Goal: Task Accomplishment & Management: Manage account settings

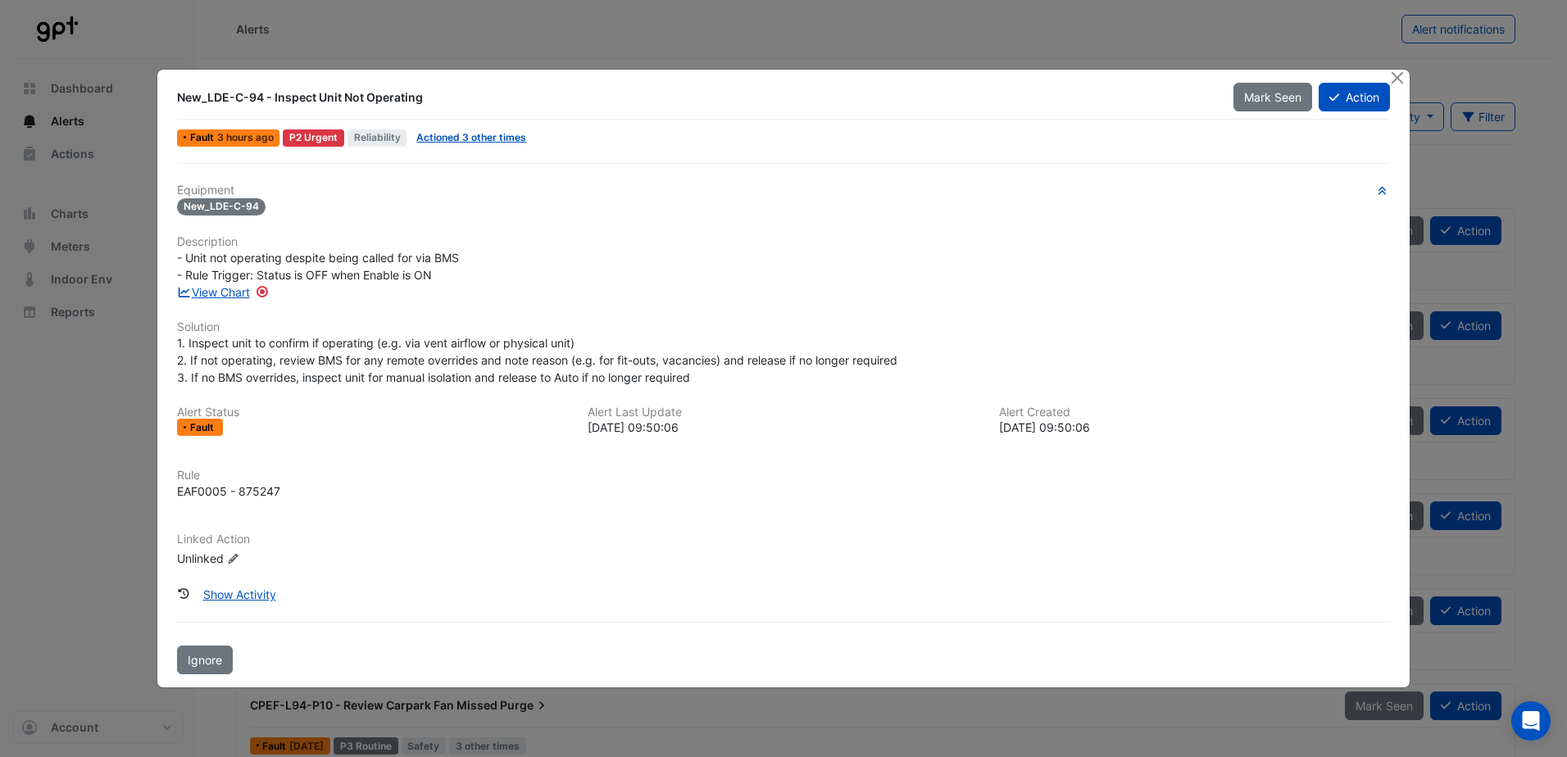
click at [521, 107] on button "Action" at bounding box center [1354, 97] width 71 height 29
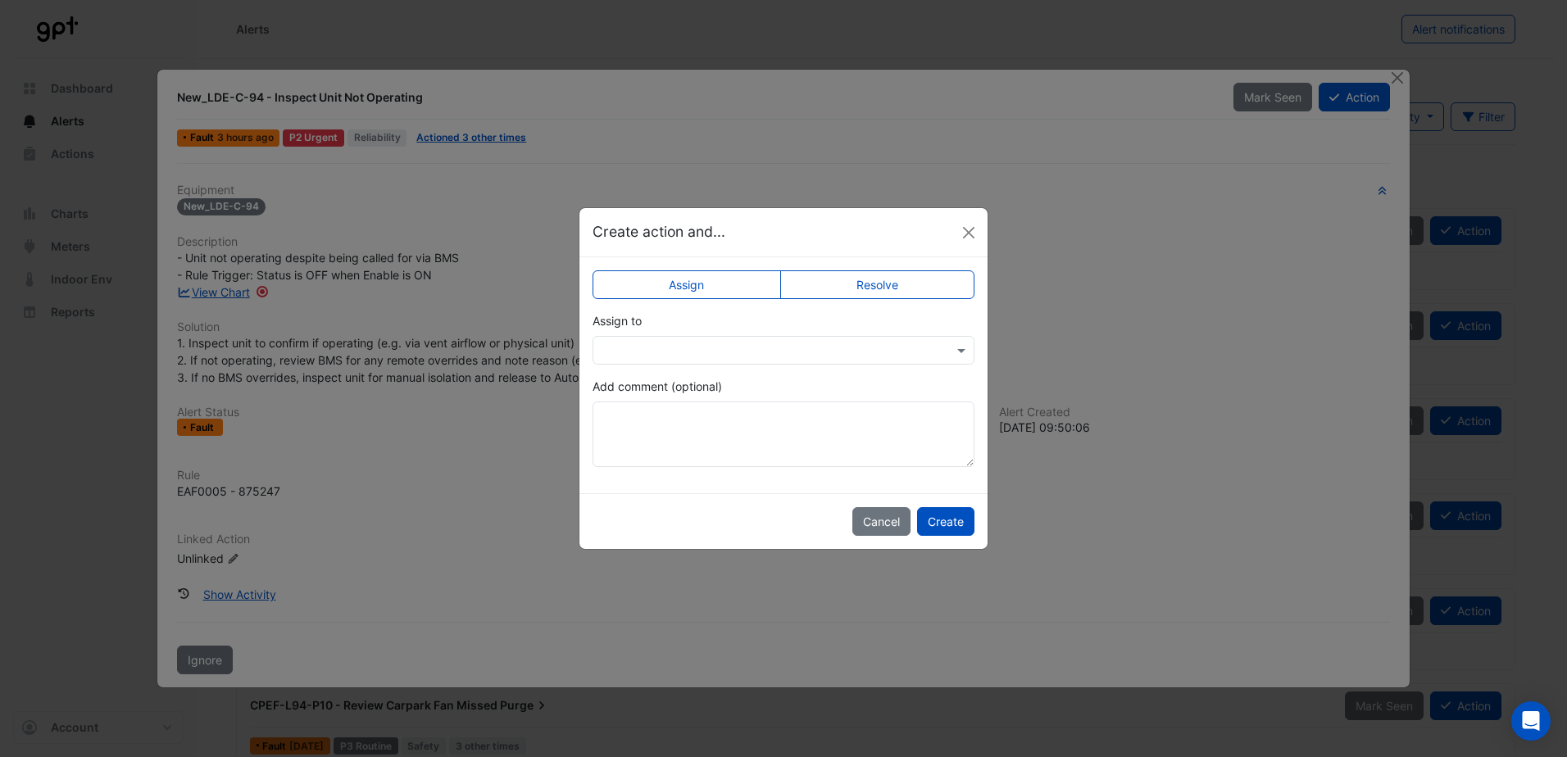
click at [521, 196] on input "text" at bounding box center [767, 351] width 331 height 17
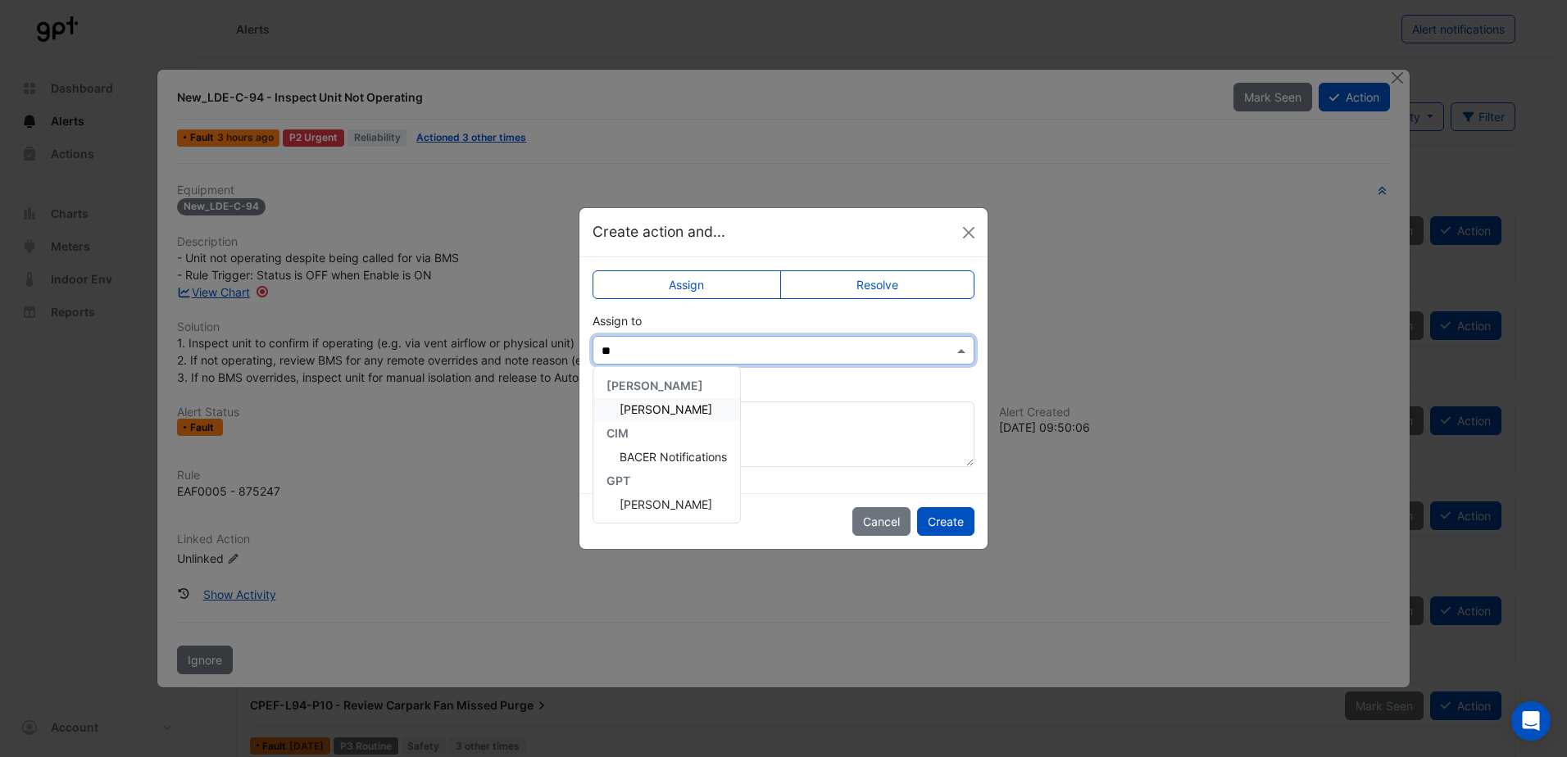
type input "***"
click at [521, 196] on span "[PERSON_NAME]" at bounding box center [666, 410] width 93 height 14
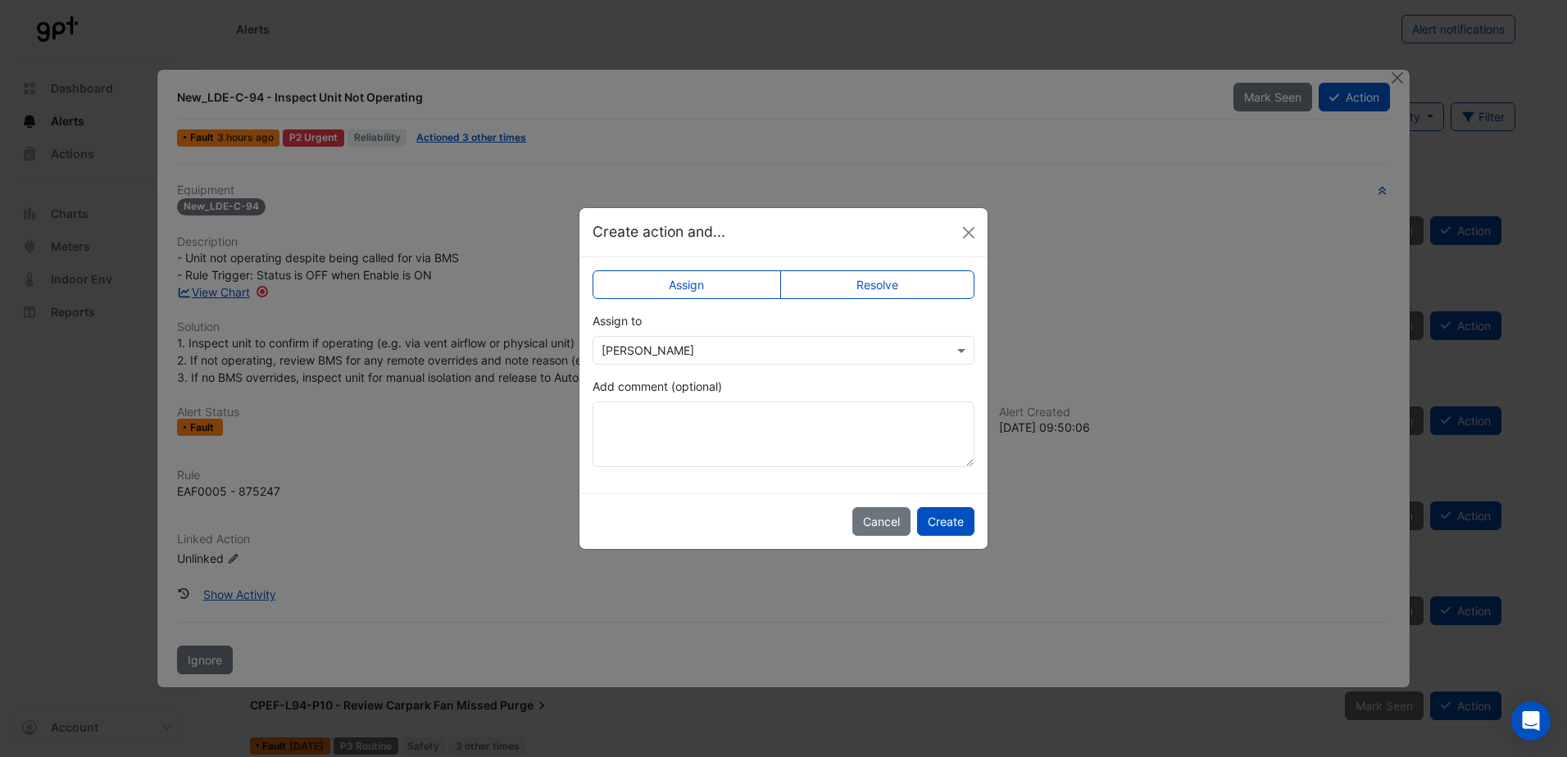
click at [521, 196] on button "Create" at bounding box center [945, 521] width 57 height 29
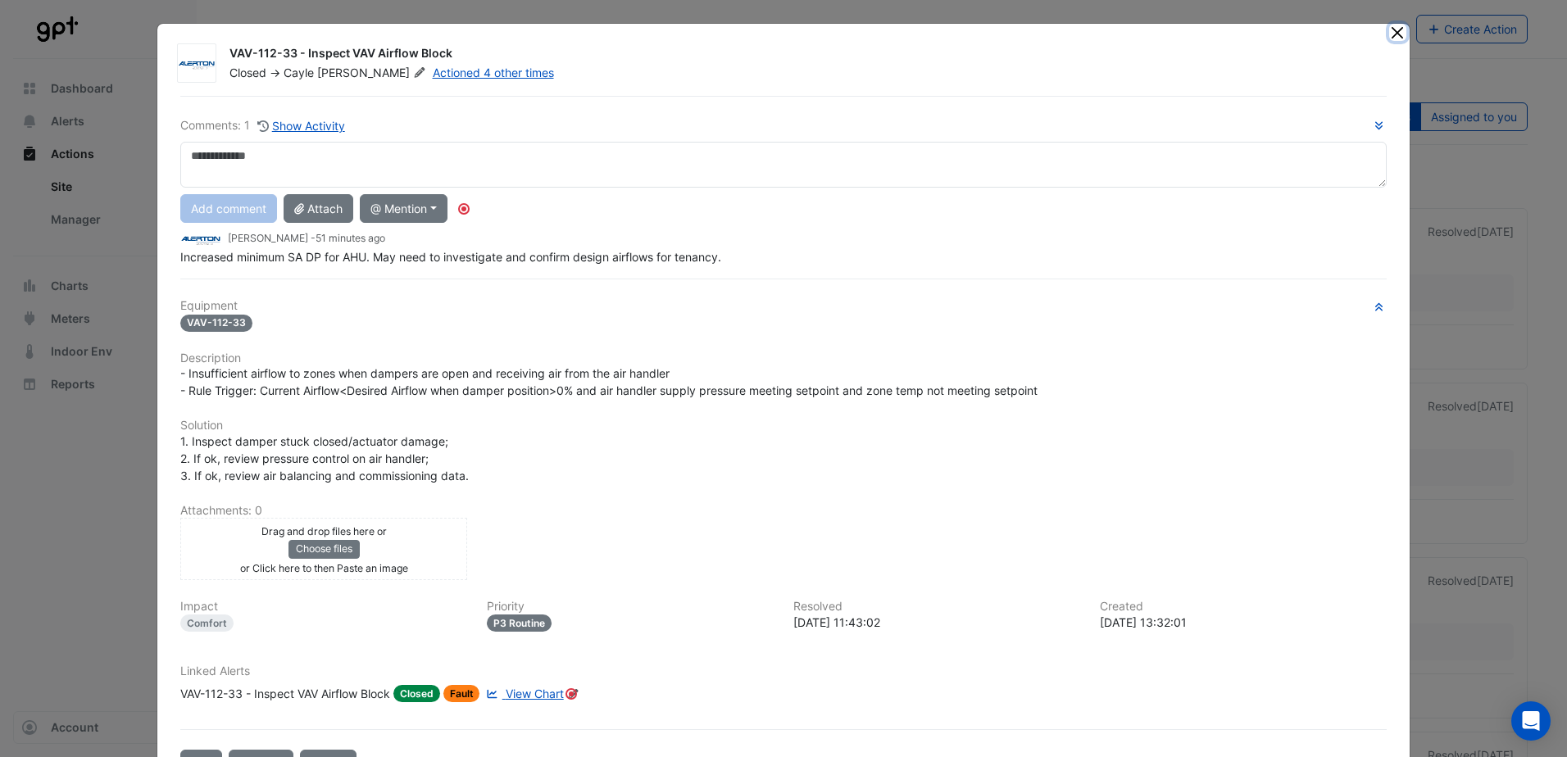
click at [1390, 33] on button "Close" at bounding box center [1398, 32] width 17 height 17
